Goal: Complete application form

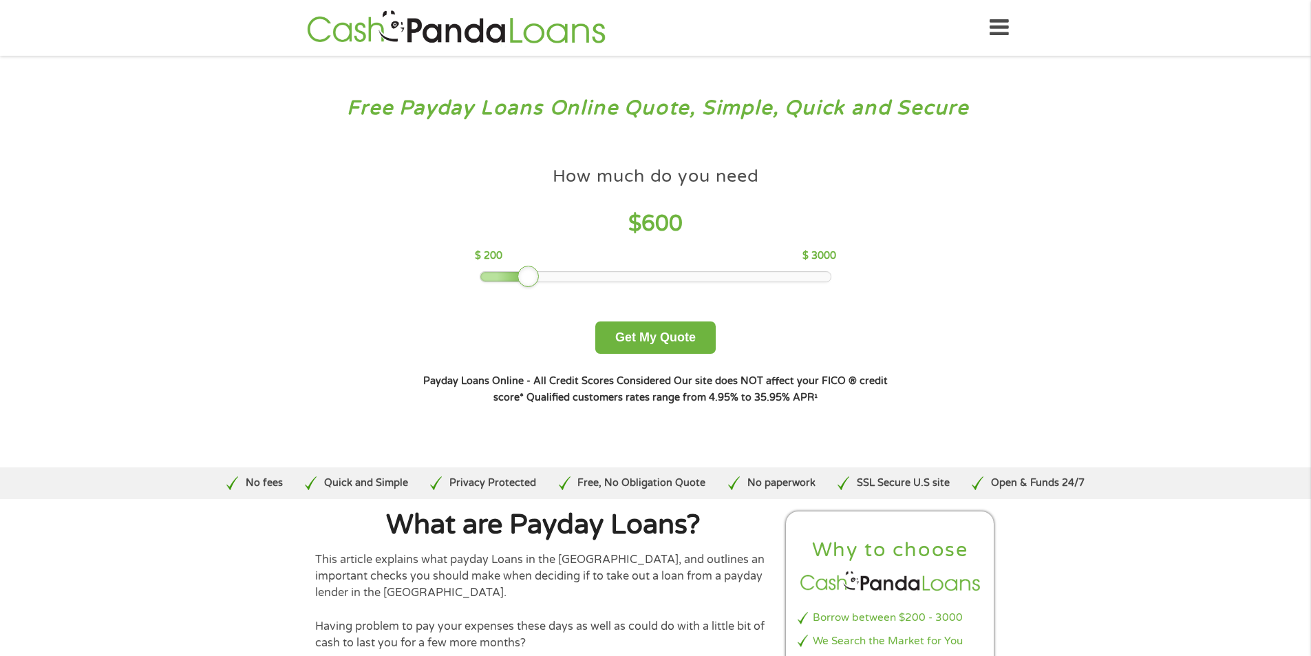
drag, startPoint x: 580, startPoint y: 276, endPoint x: 536, endPoint y: 275, distance: 44.1
click at [536, 275] on div at bounding box center [528, 277] width 22 height 22
click at [652, 336] on button "Get My Quote" at bounding box center [655, 337] width 120 height 32
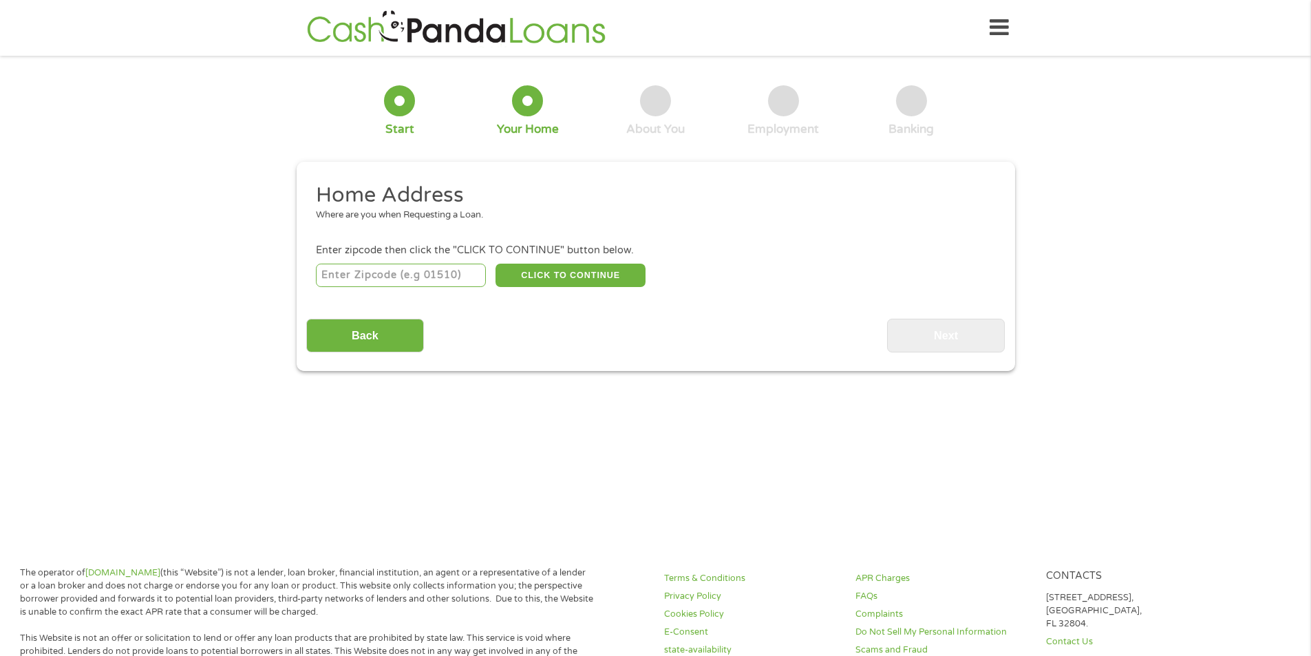
click at [381, 270] on input "number" at bounding box center [401, 275] width 170 height 23
type input "33068"
click at [529, 277] on button "CLICK TO CONTINUE" at bounding box center [570, 275] width 150 height 23
type input "33068"
type input "[GEOGRAPHIC_DATA]"
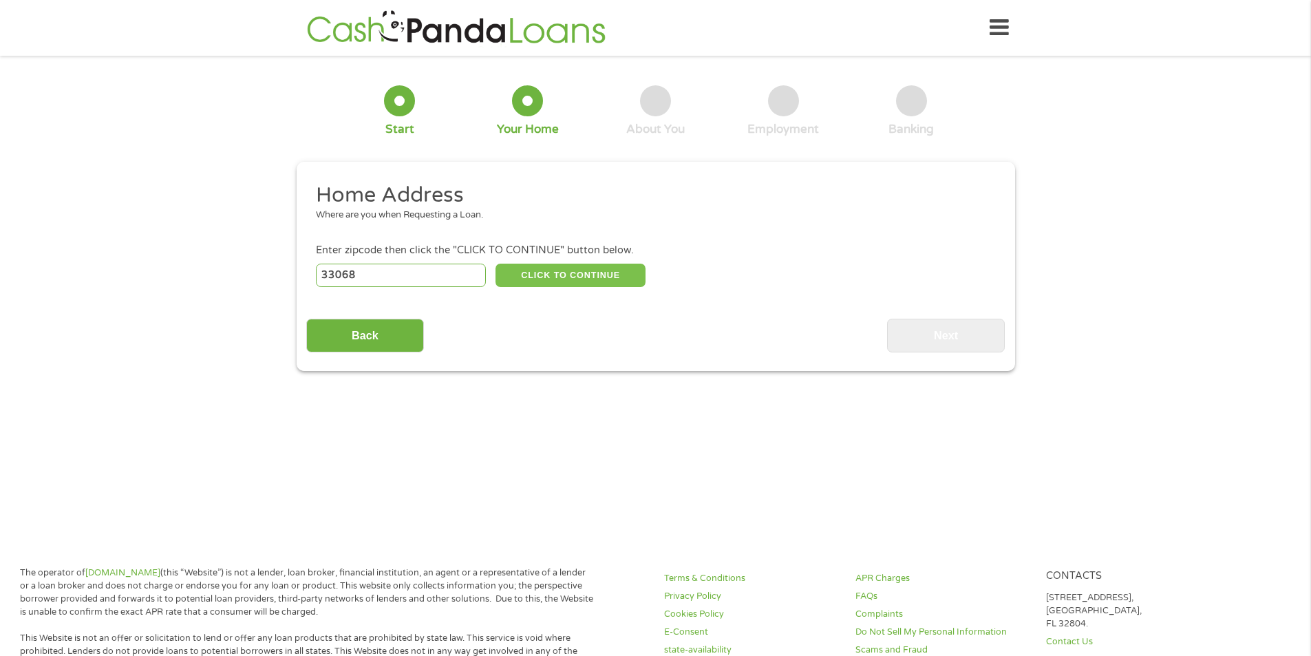
select select "[US_STATE]"
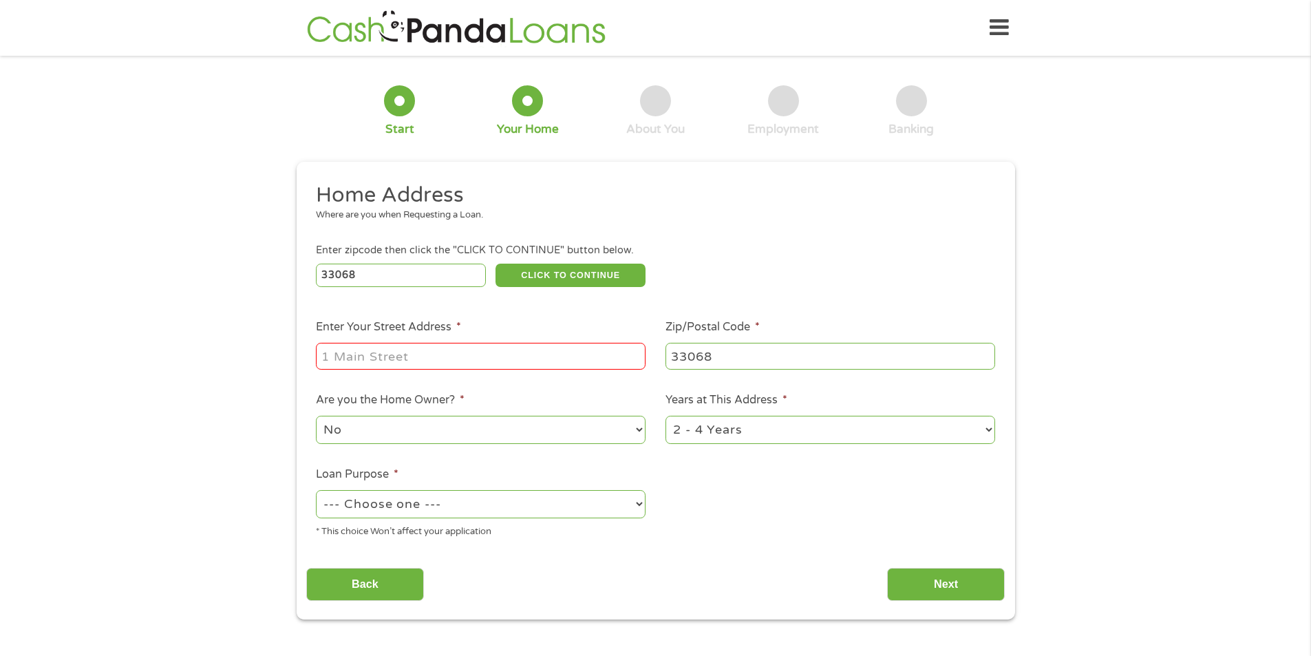
click at [344, 359] on input "Enter Your Street Address *" at bounding box center [481, 356] width 330 height 26
type input "[STREET_ADDRESS]"
click at [630, 429] on select "No Yes" at bounding box center [481, 430] width 330 height 28
select select "yes"
click at [316, 416] on select "No Yes" at bounding box center [481, 430] width 330 height 28
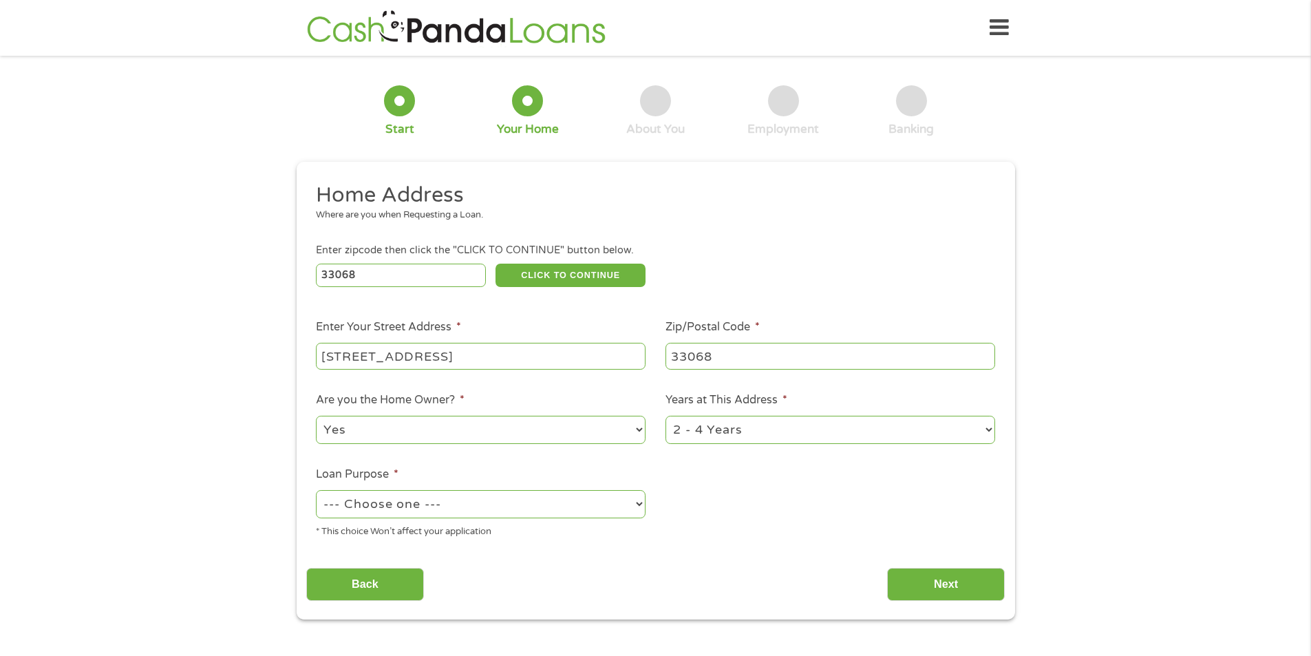
click at [983, 429] on select "1 Year or less 1 - 2 Years 2 - 4 Years Over 4 Years" at bounding box center [830, 430] width 330 height 28
select select "60months"
click at [665, 416] on select "1 Year or less 1 - 2 Years 2 - 4 Years Over 4 Years" at bounding box center [830, 430] width 330 height 28
click at [638, 506] on select "--- Choose one --- Pay Bills Debt Consolidation Home Improvement Major Purchase…" at bounding box center [481, 504] width 330 height 28
select select "paybills"
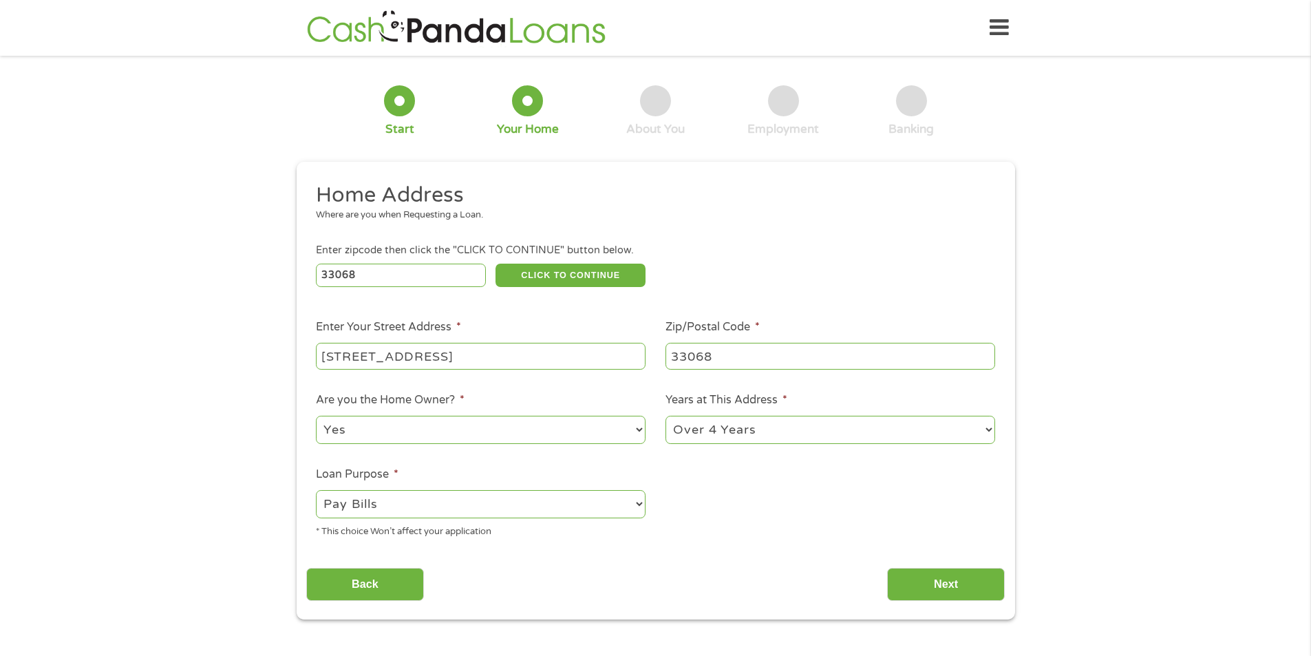
click at [316, 490] on select "--- Choose one --- Pay Bills Debt Consolidation Home Improvement Major Purchase…" at bounding box center [481, 504] width 330 height 28
click at [926, 581] on input "Next" at bounding box center [946, 585] width 118 height 34
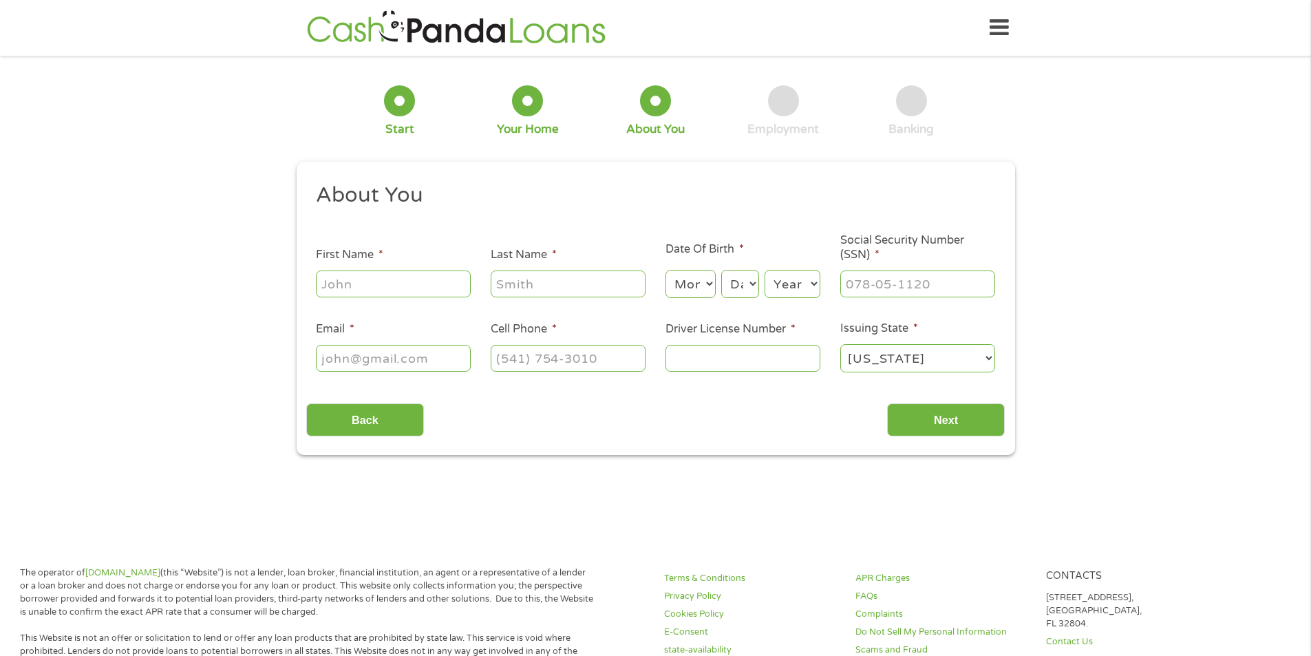
scroll to position [6, 6]
click at [401, 288] on input "First Name *" at bounding box center [393, 283] width 155 height 26
